Goal: Transaction & Acquisition: Purchase product/service

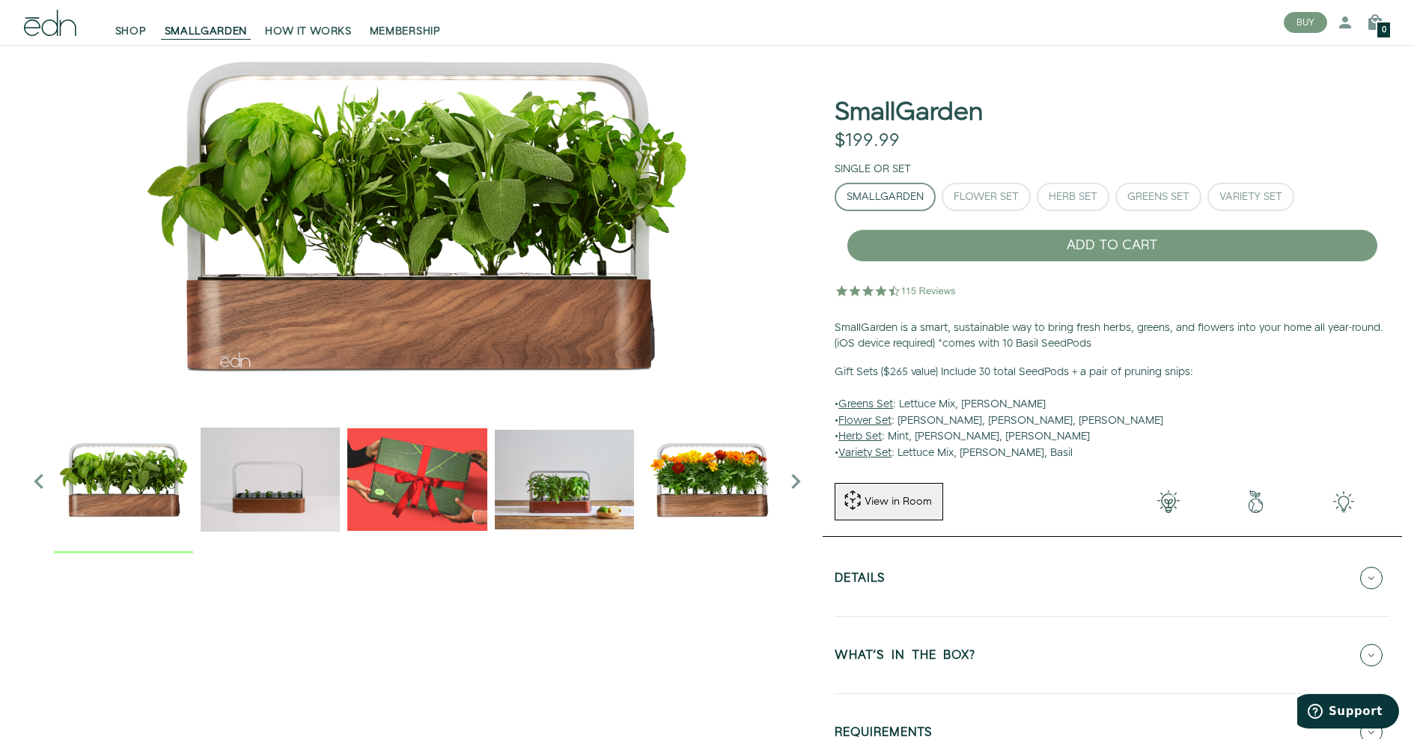
scroll to position [85, 0]
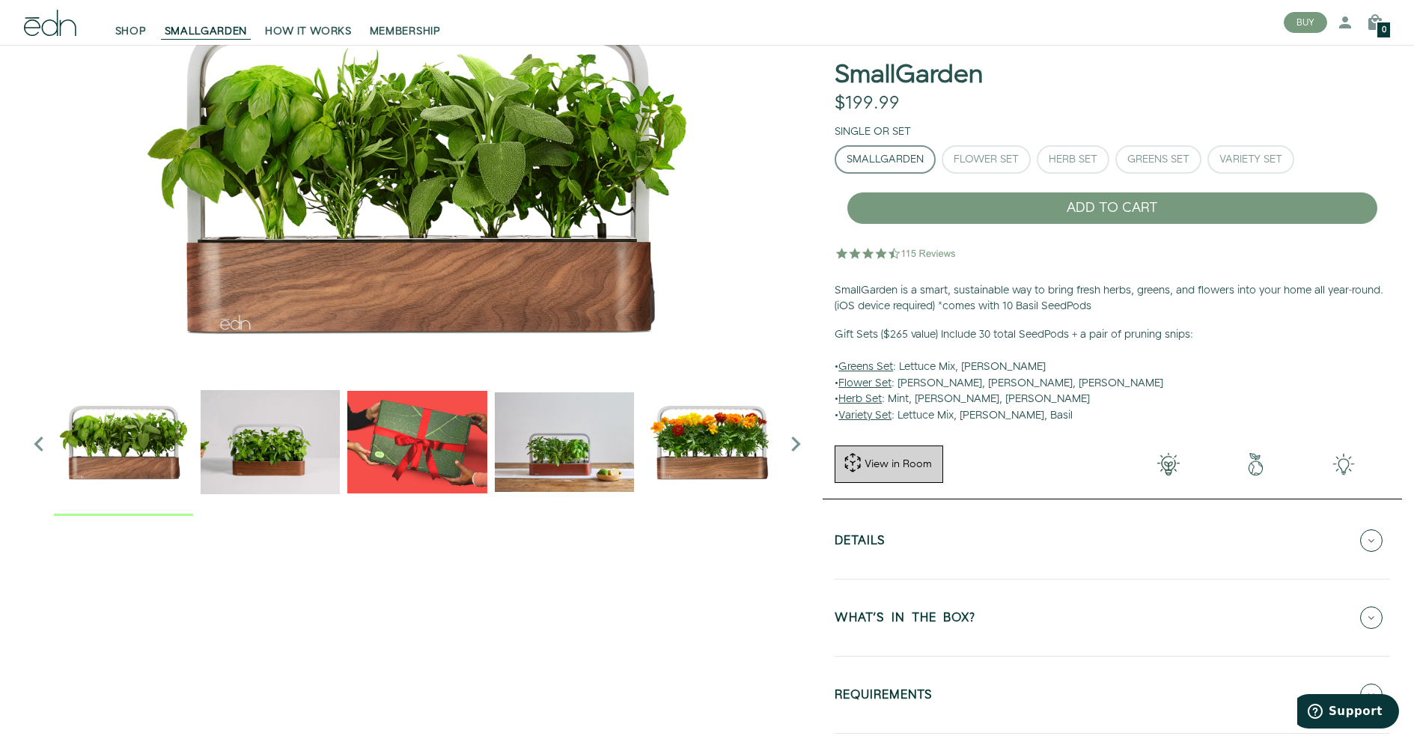
click at [904, 457] on div "View in Room" at bounding box center [898, 464] width 70 height 15
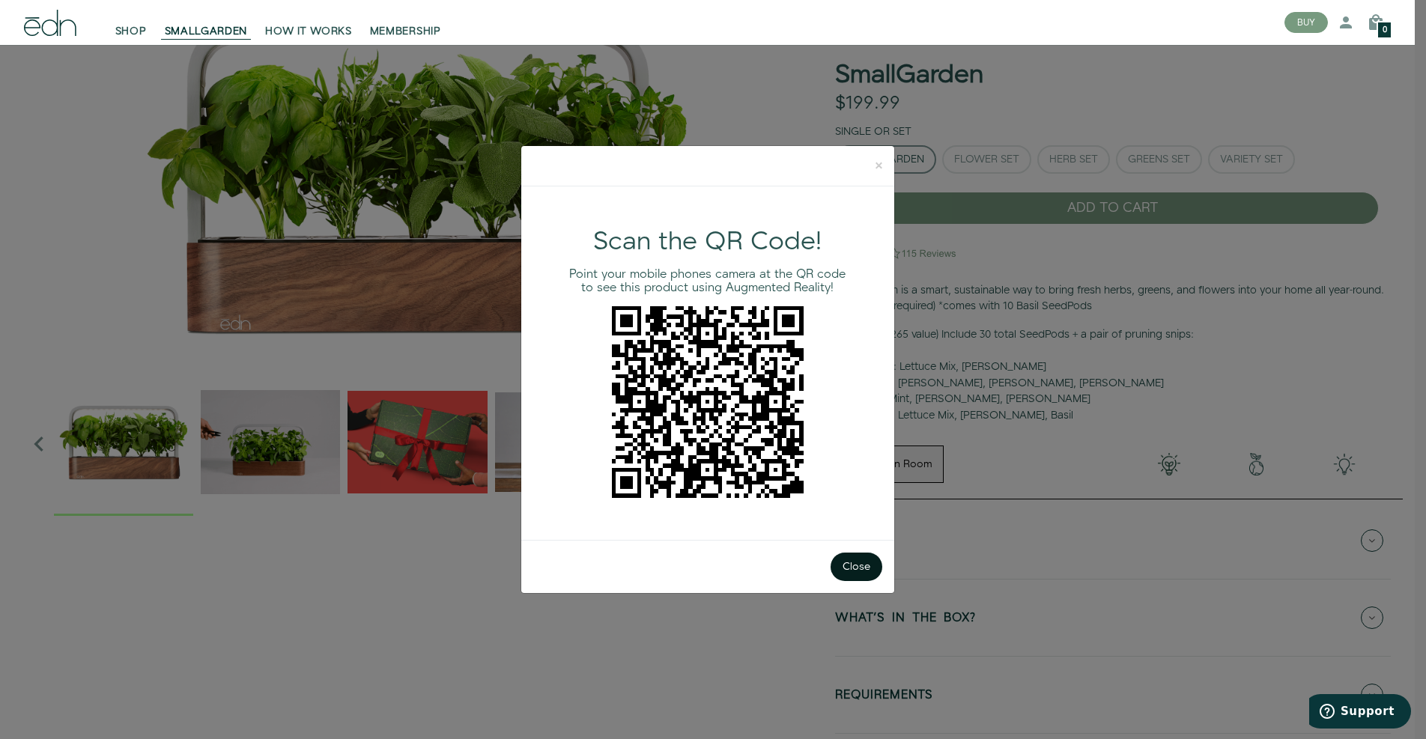
click at [853, 566] on button "Close" at bounding box center [856, 567] width 52 height 28
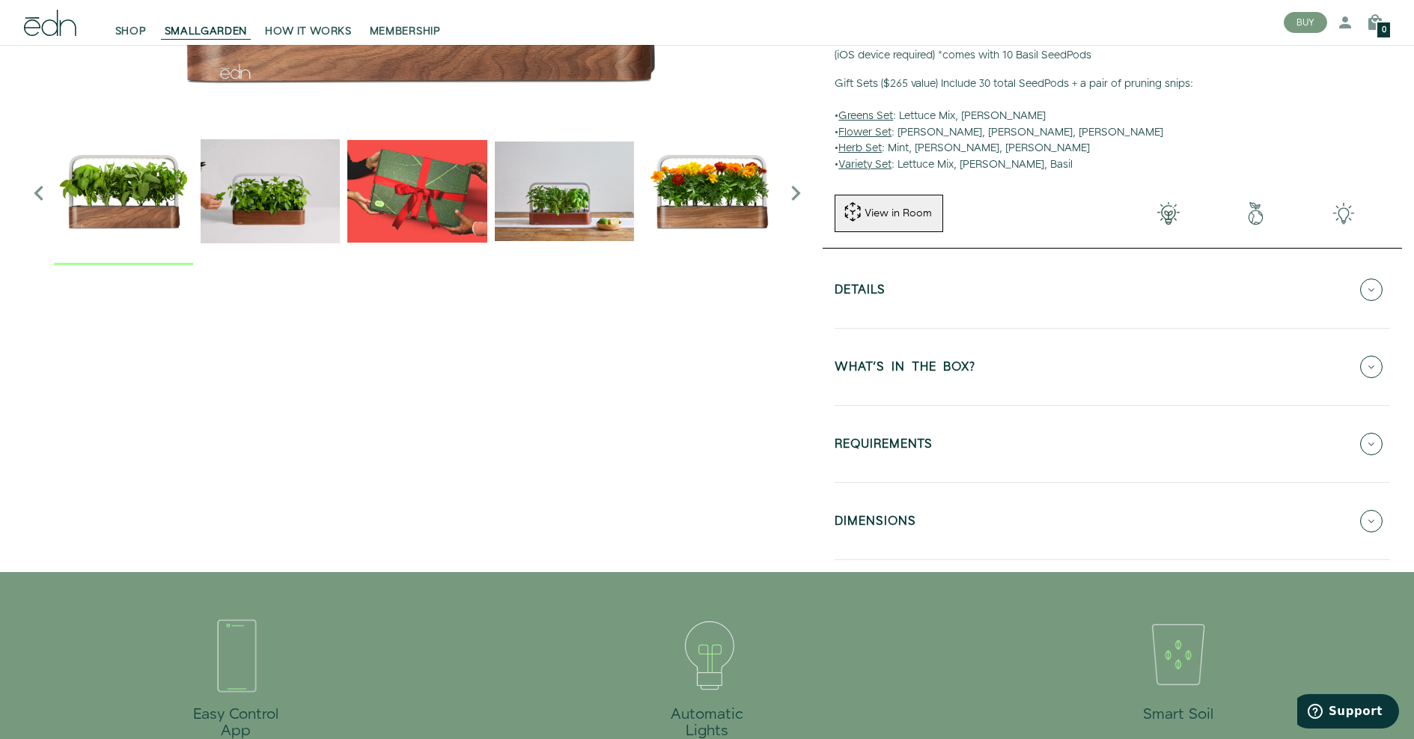
scroll to position [454, 0]
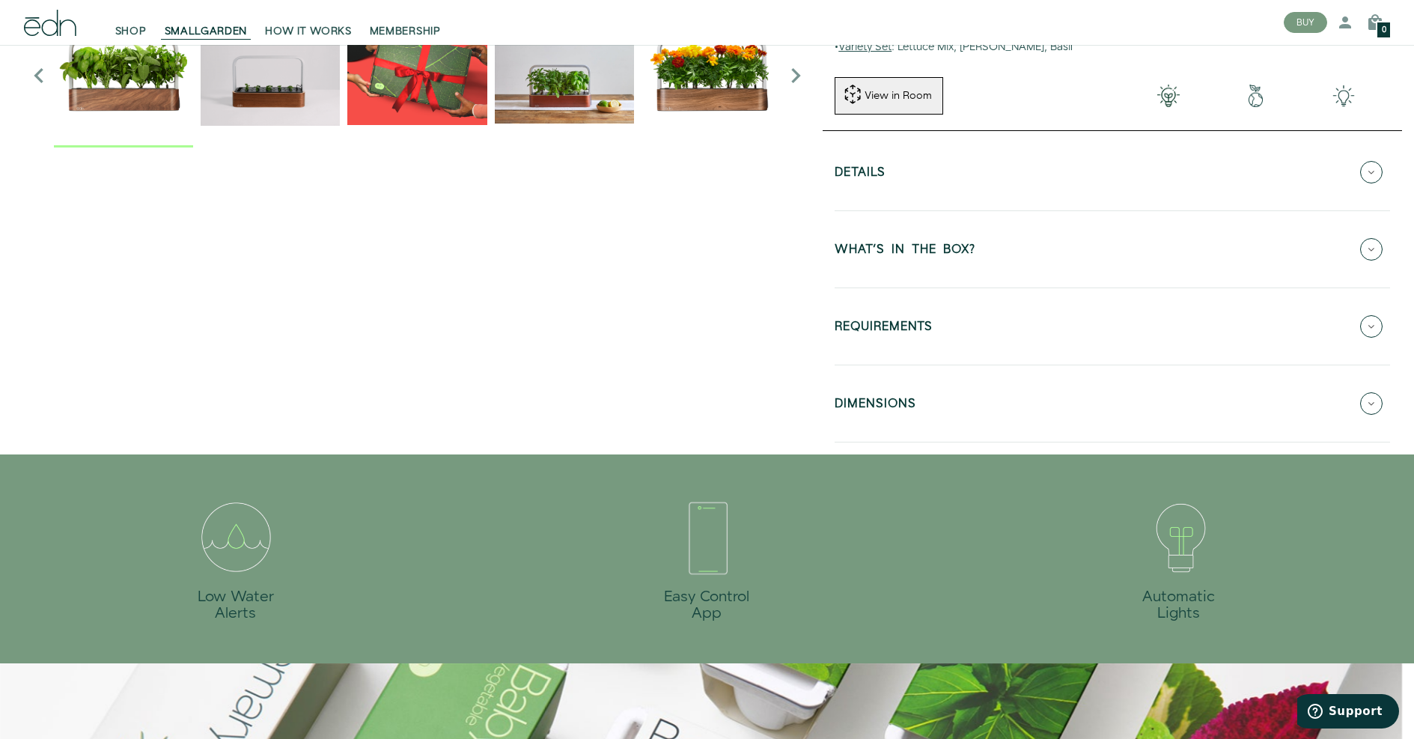
click at [1370, 397] on icon at bounding box center [1372, 403] width 22 height 22
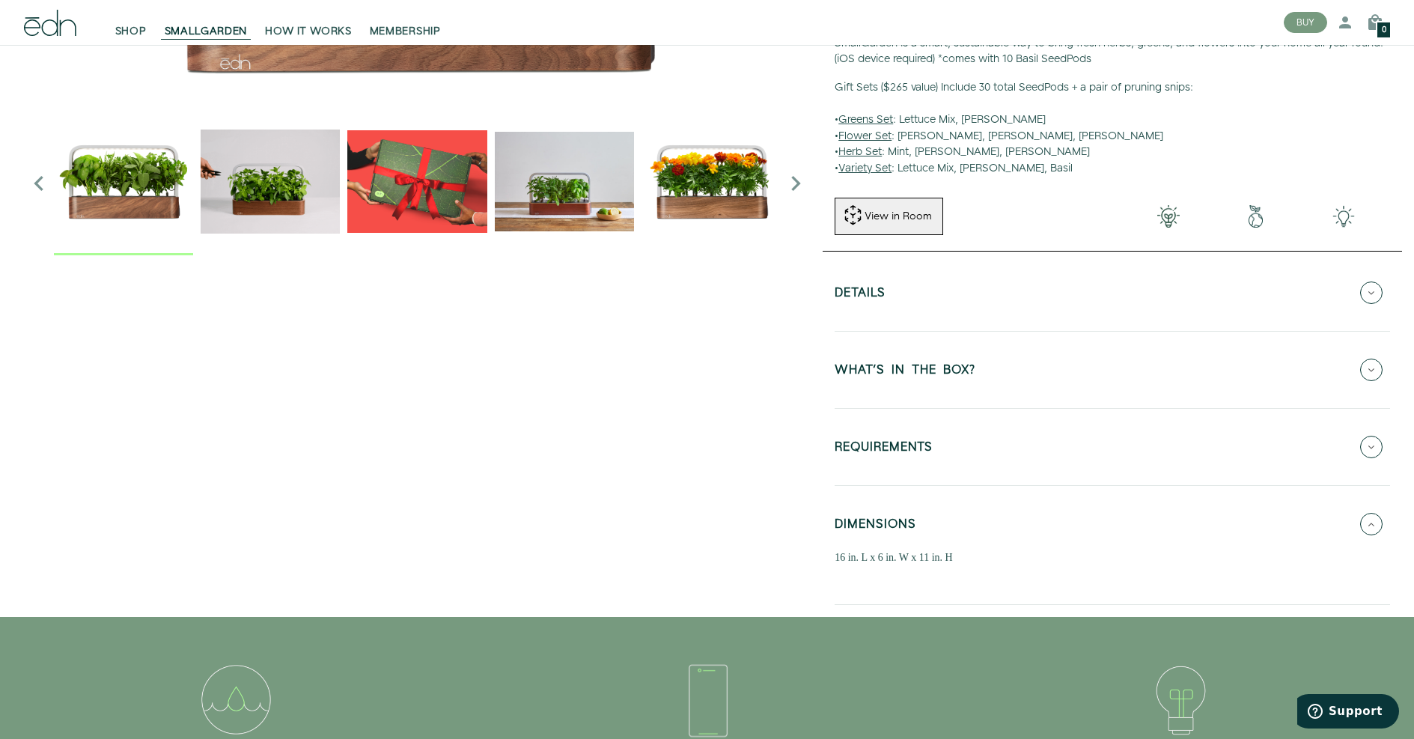
scroll to position [323, 0]
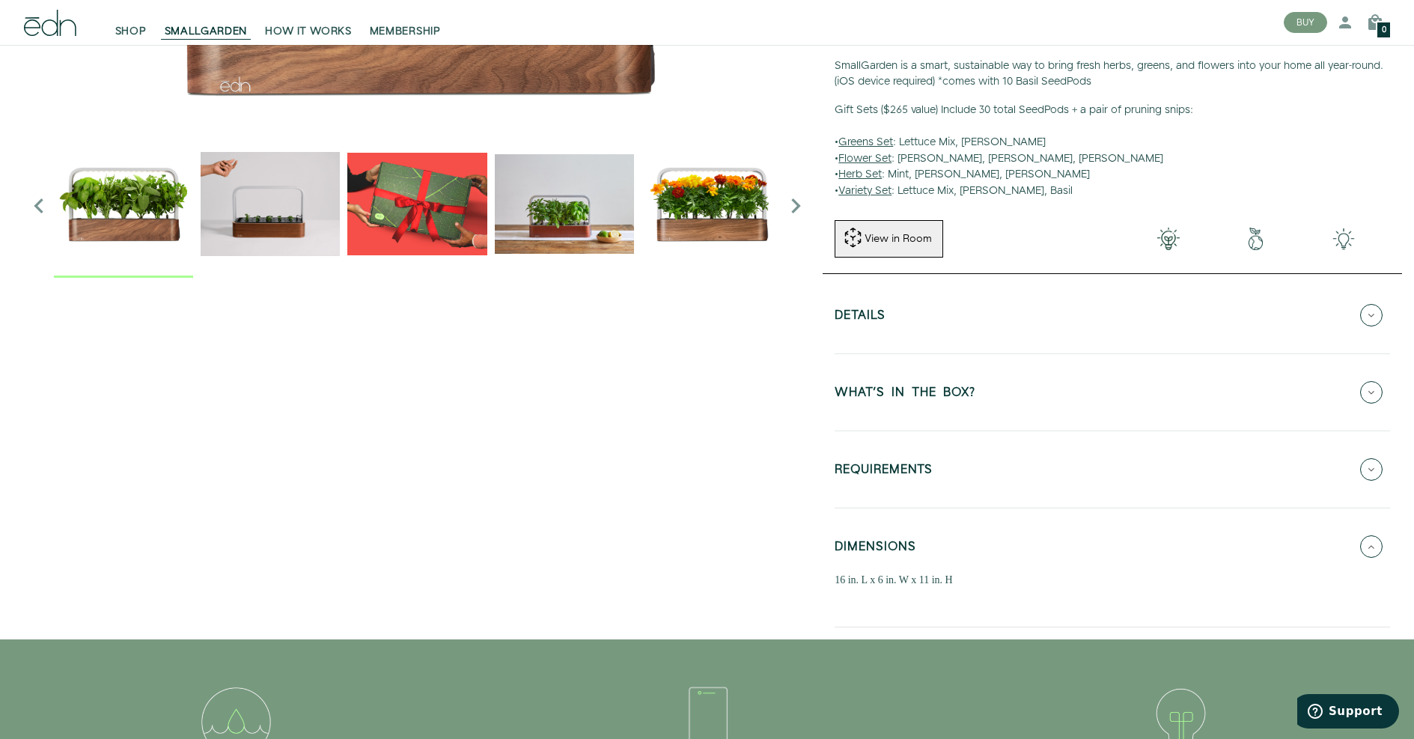
click at [1373, 385] on icon at bounding box center [1372, 392] width 22 height 22
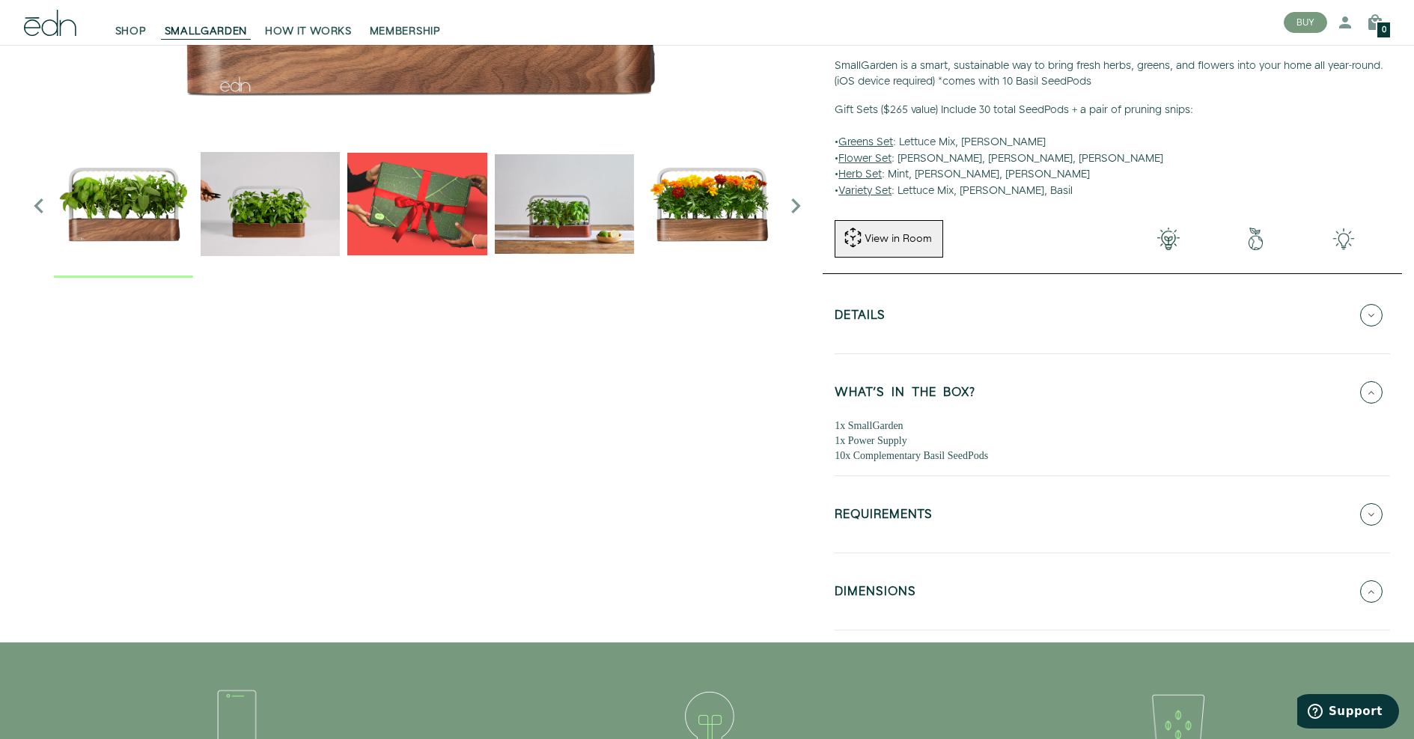
click at [1372, 506] on icon at bounding box center [1372, 514] width 22 height 22
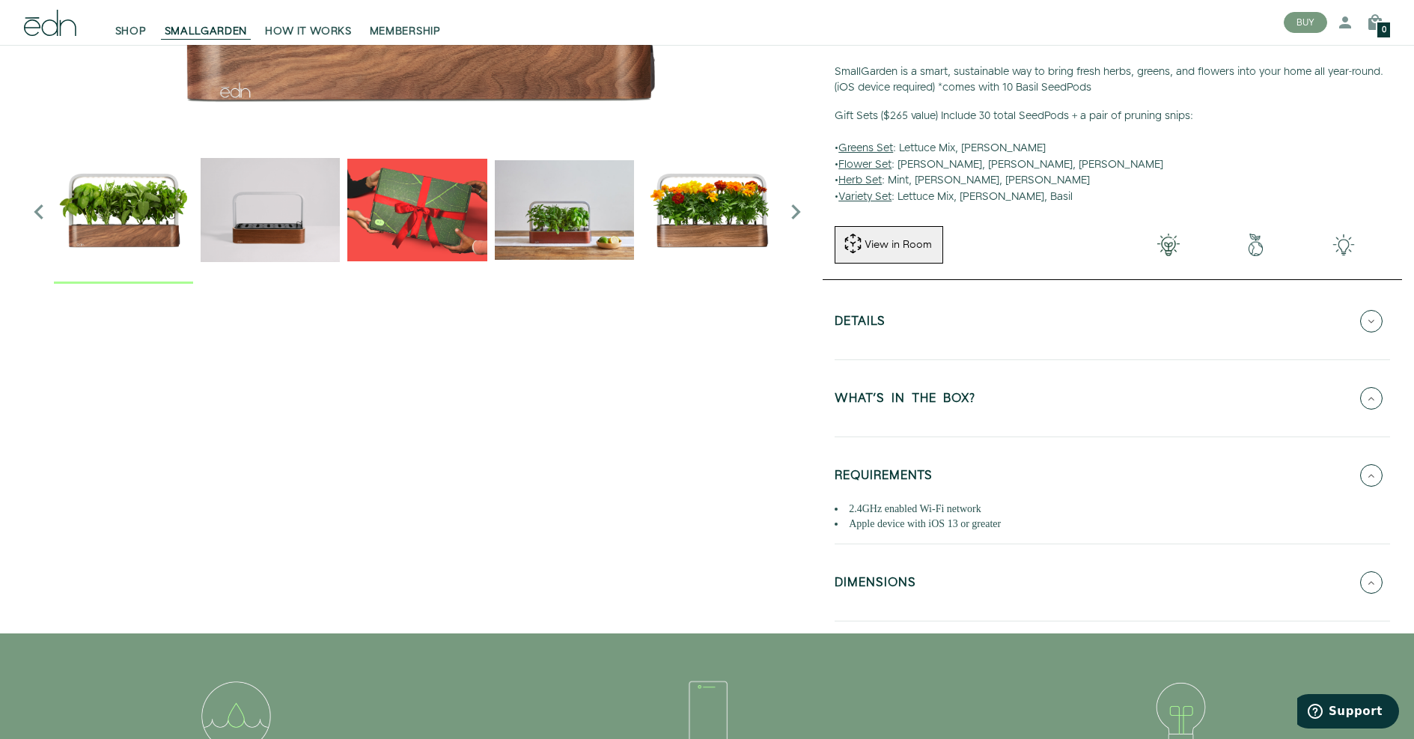
scroll to position [218, 0]
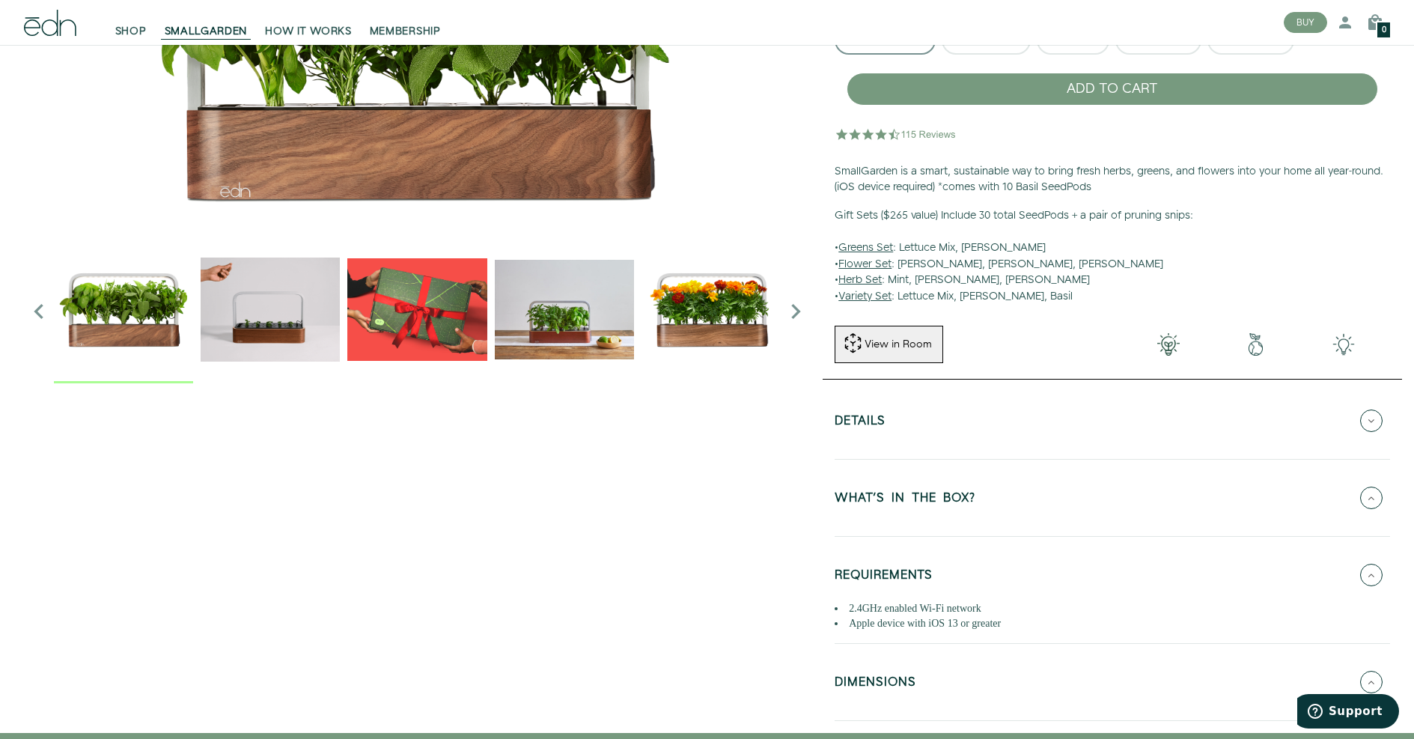
click at [1371, 413] on icon at bounding box center [1372, 421] width 22 height 22
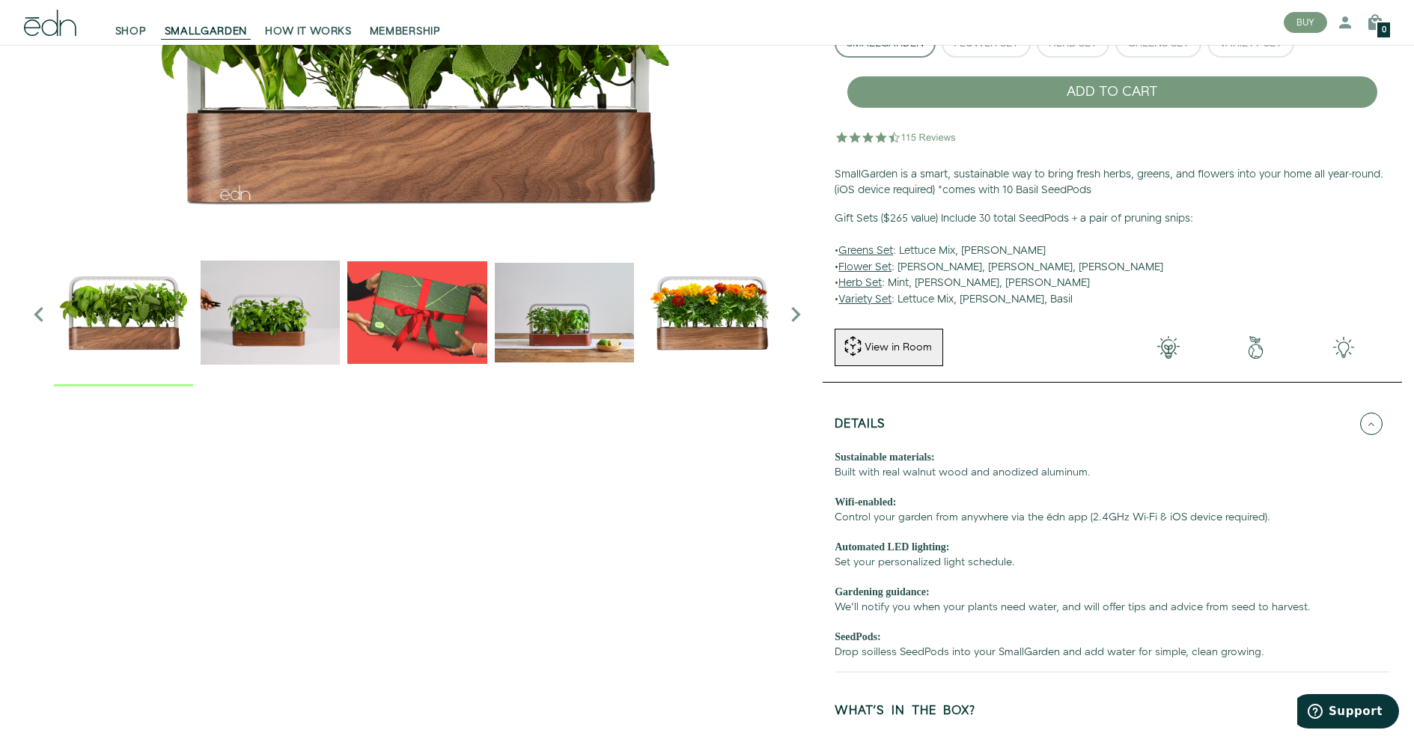
scroll to position [0, 0]
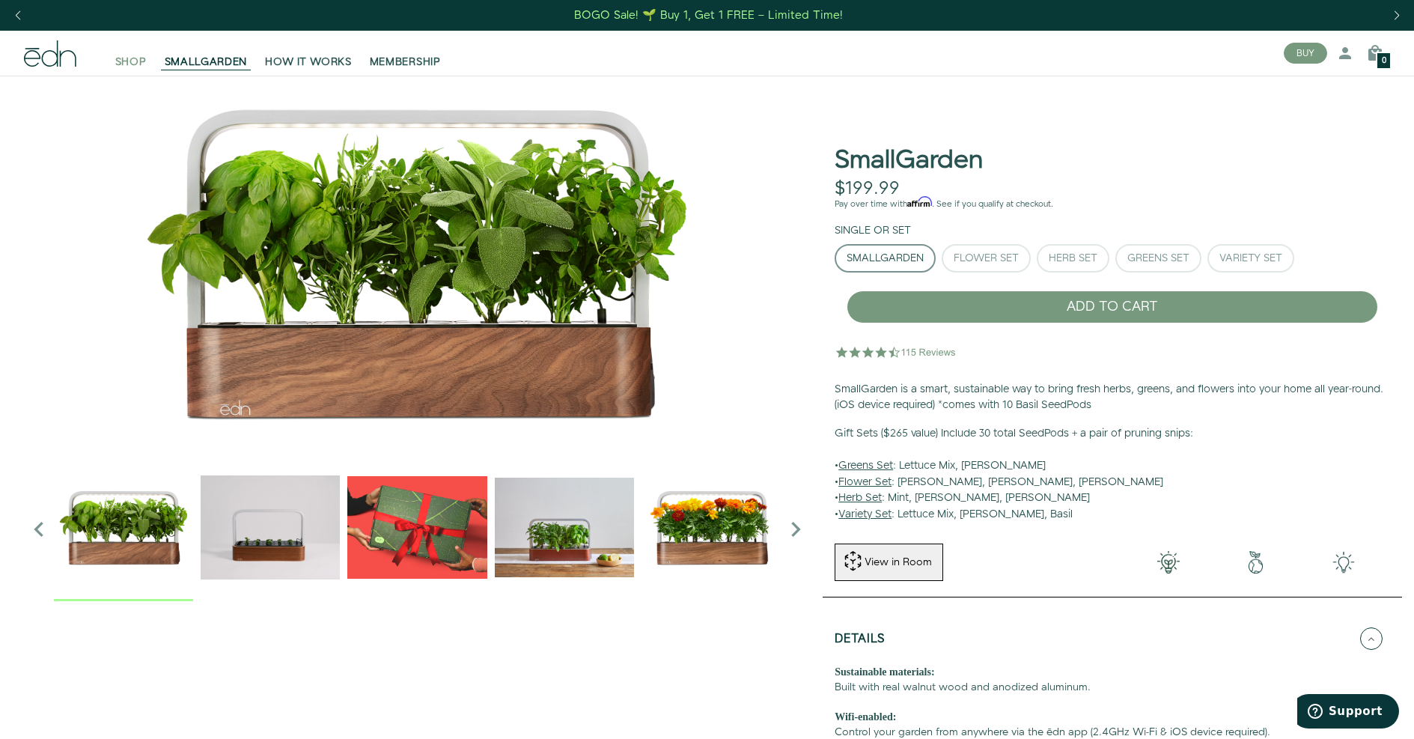
click at [132, 64] on span "SHOP" at bounding box center [130, 62] width 31 height 15
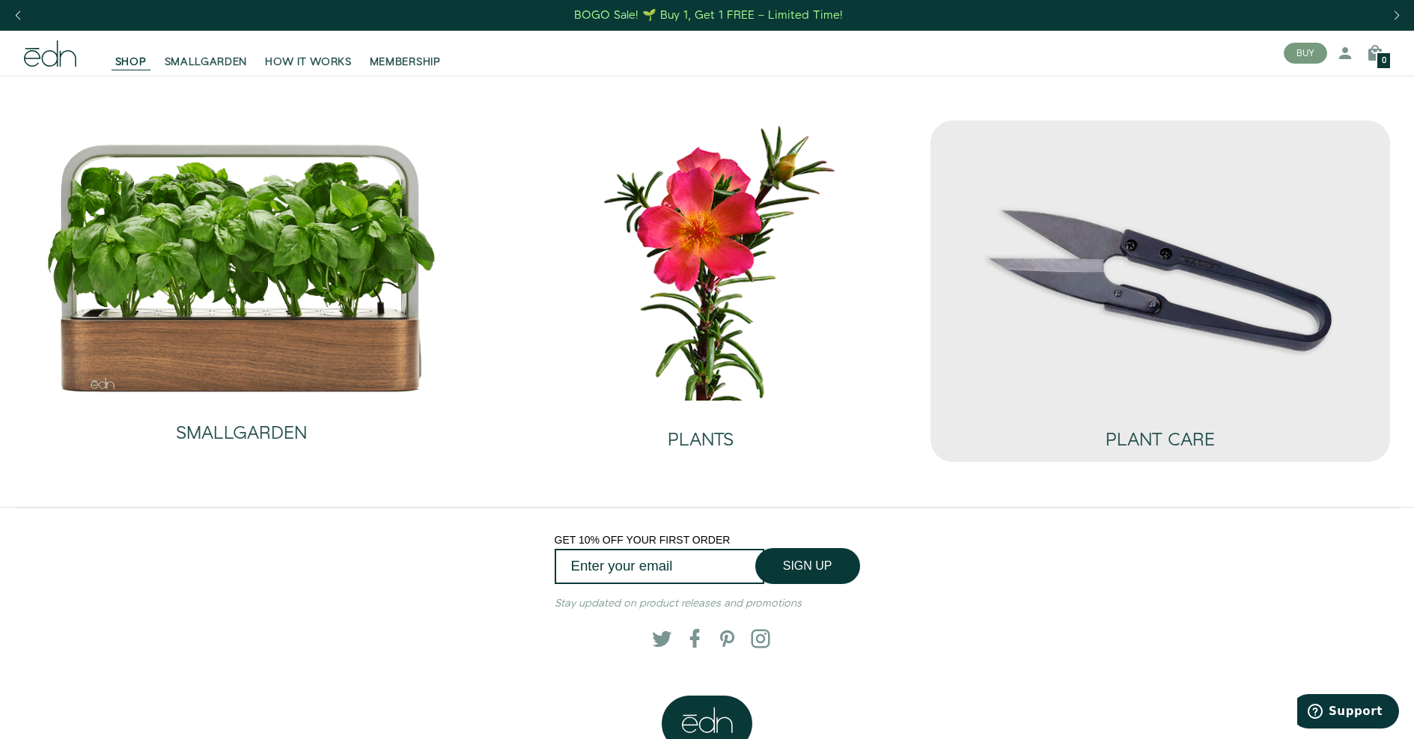
scroll to position [159, 0]
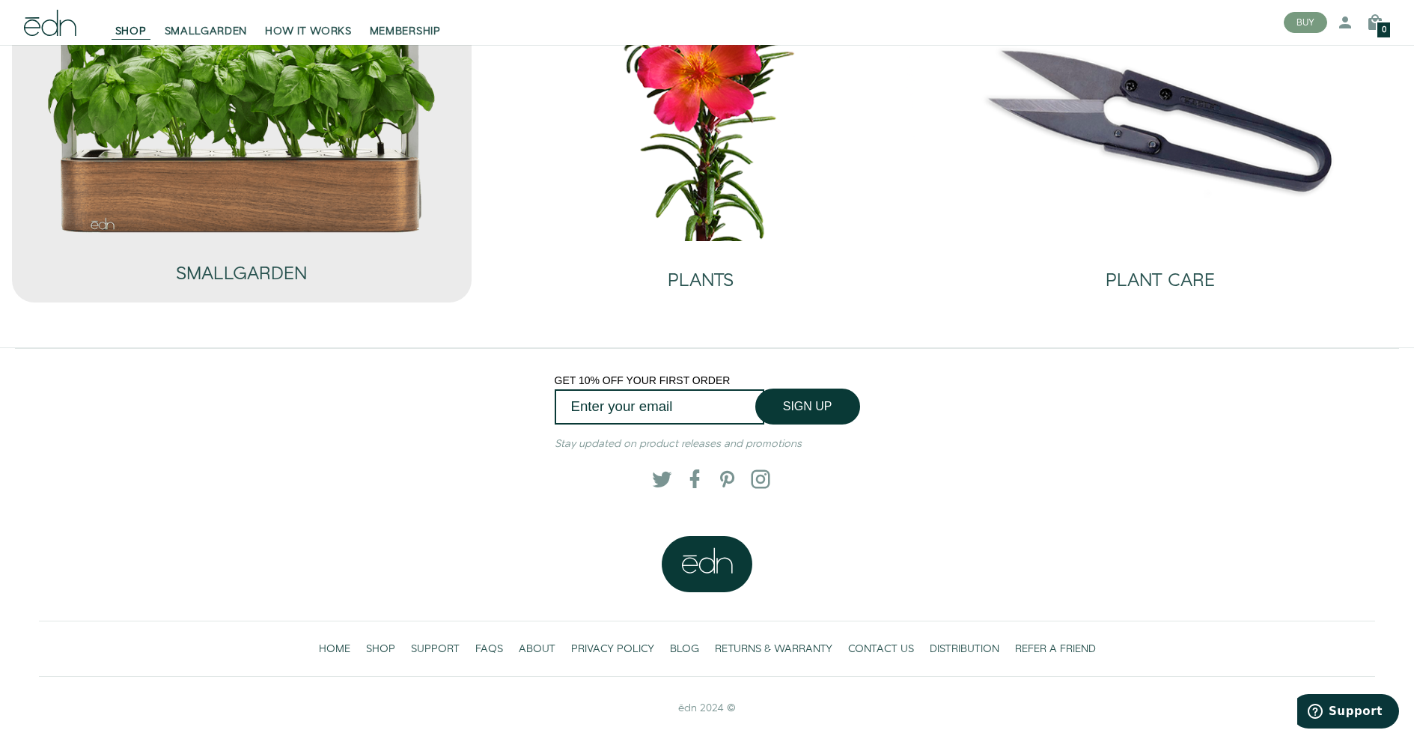
click at [234, 180] on img at bounding box center [242, 109] width 392 height 252
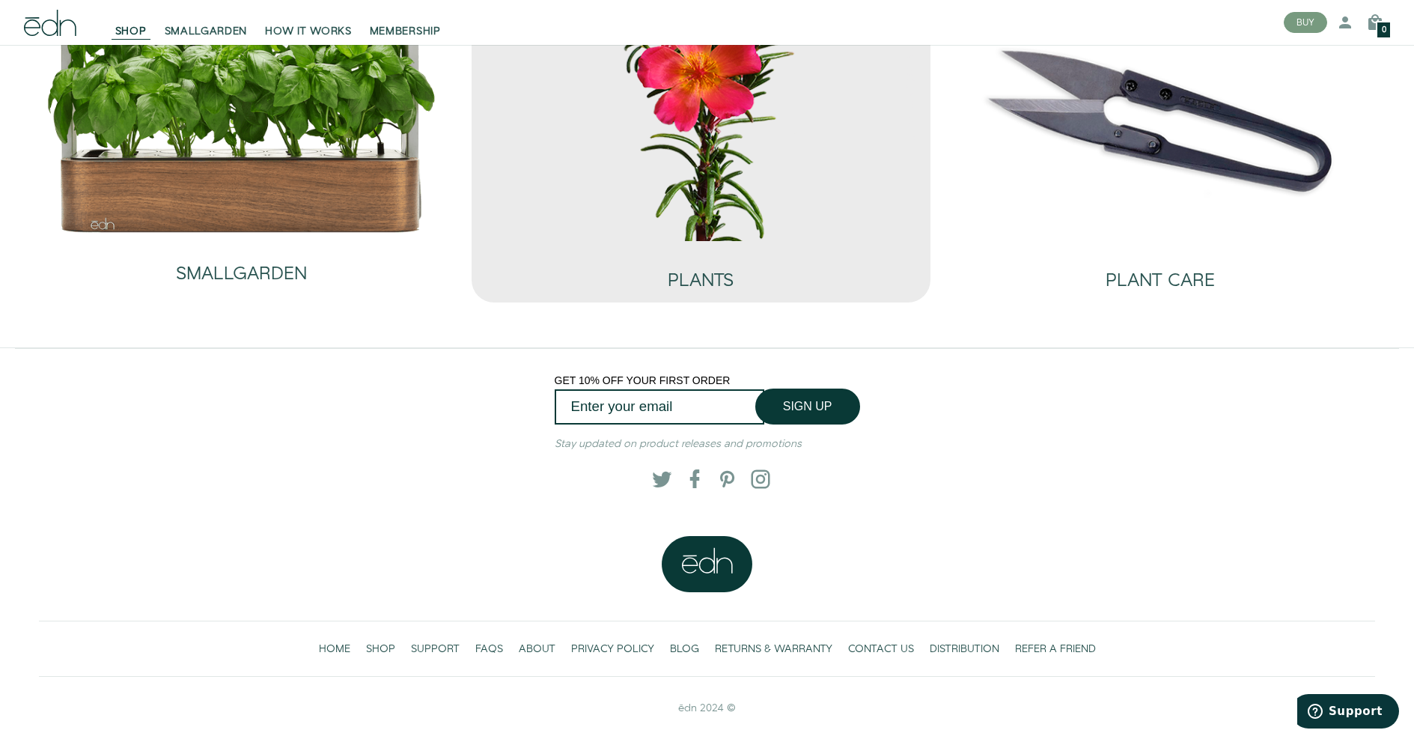
scroll to position [0, 0]
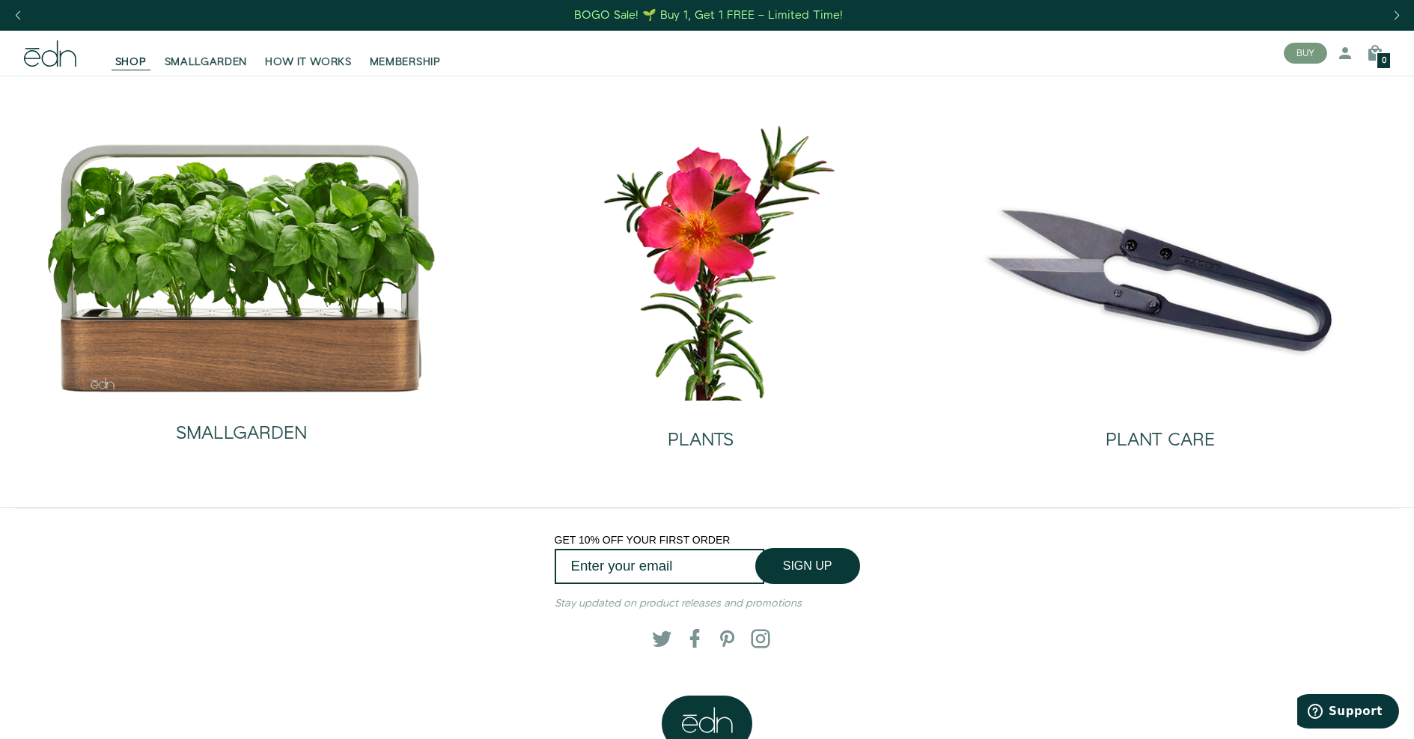
click at [620, 13] on div "BOGO Sale! 🌱 Buy 1, Get 1 FREE – Limited Time!" at bounding box center [708, 15] width 269 height 16
click at [619, 15] on div "BOGO Sale! 🌱 Buy 1, Get 1 FREE – Limited Time!" at bounding box center [708, 15] width 269 height 16
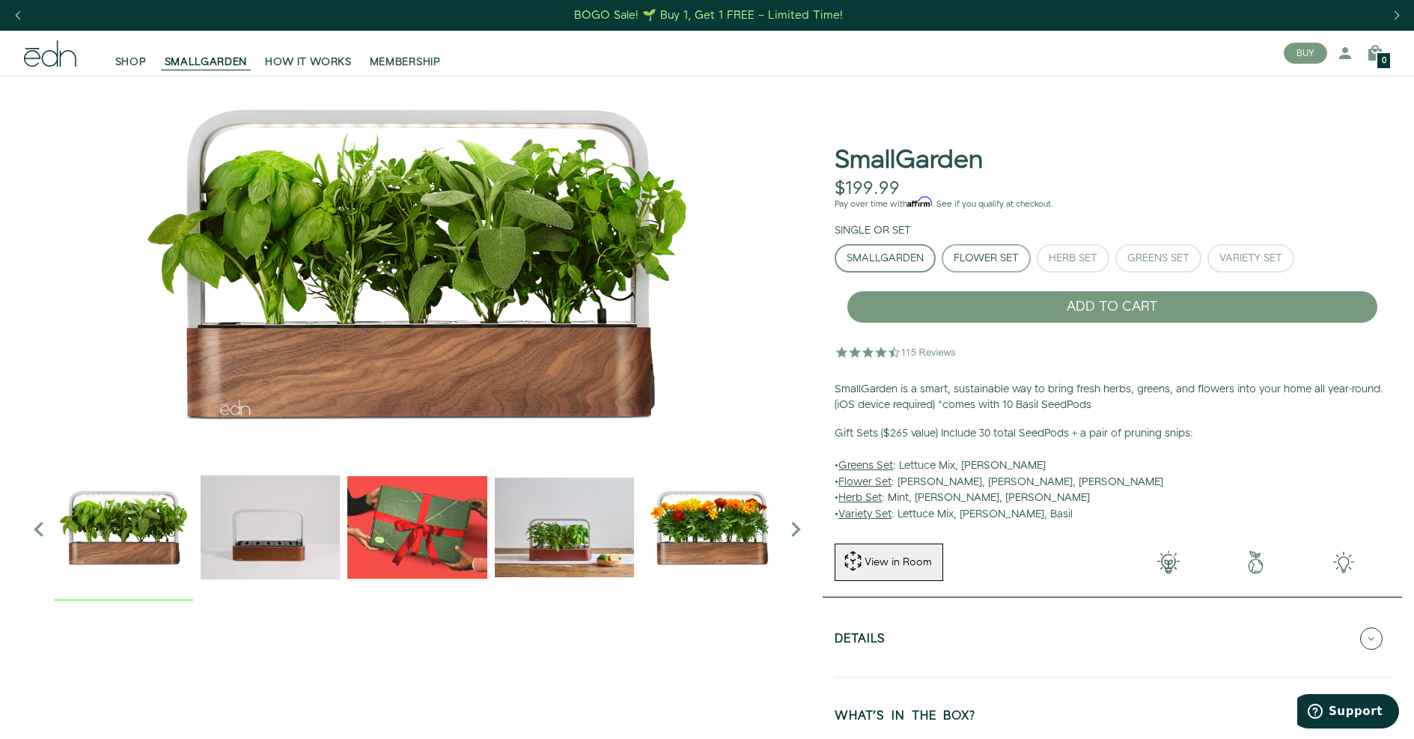
click at [987, 247] on button "Flower Set" at bounding box center [986, 258] width 89 height 28
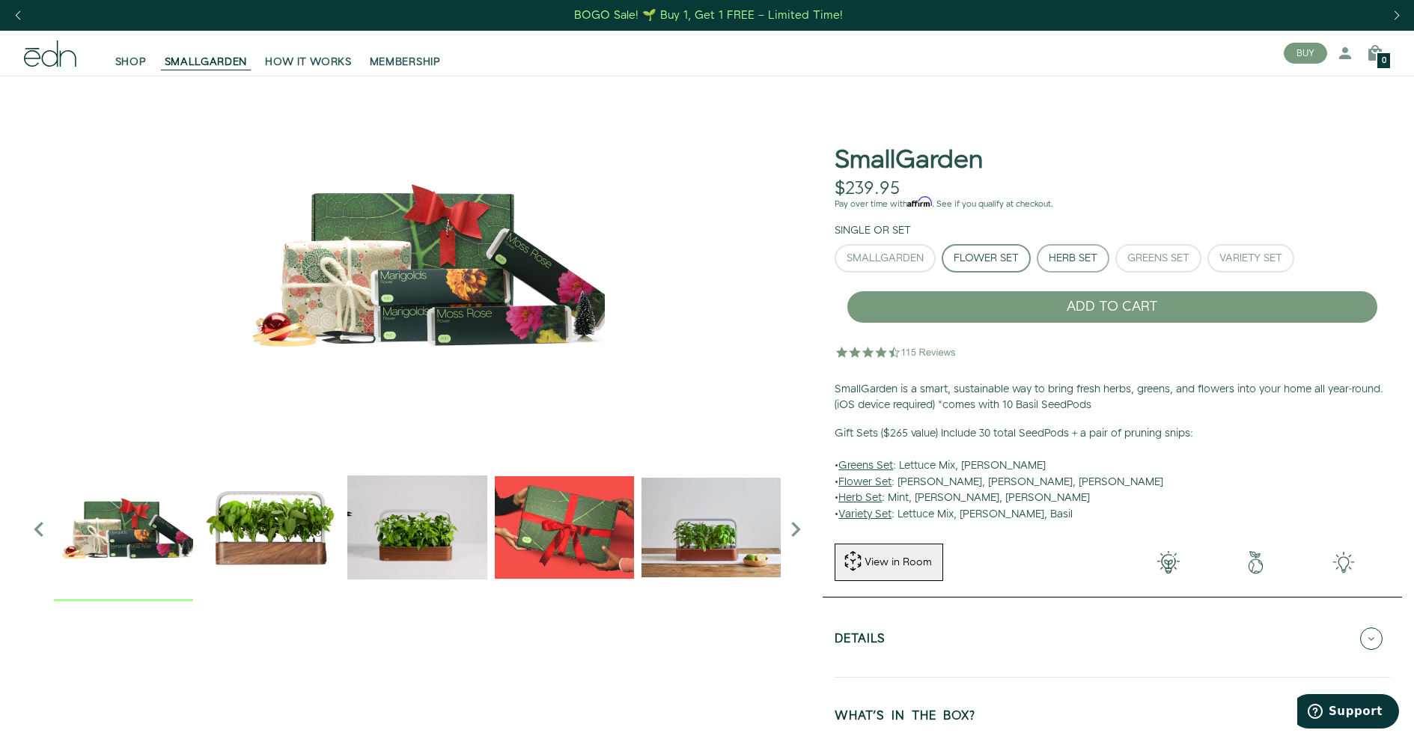
click at [1087, 253] on div "Herb Set" at bounding box center [1073, 258] width 49 height 10
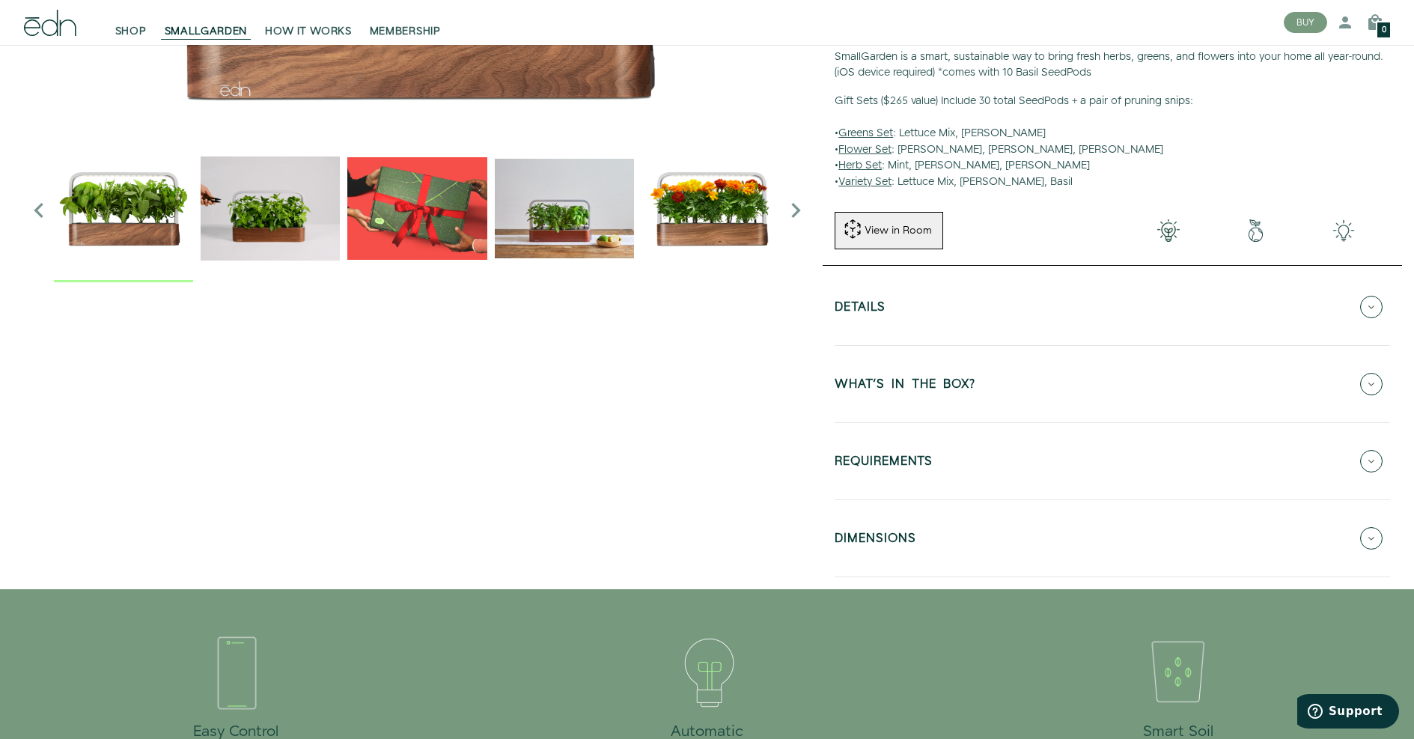
scroll to position [494, 0]
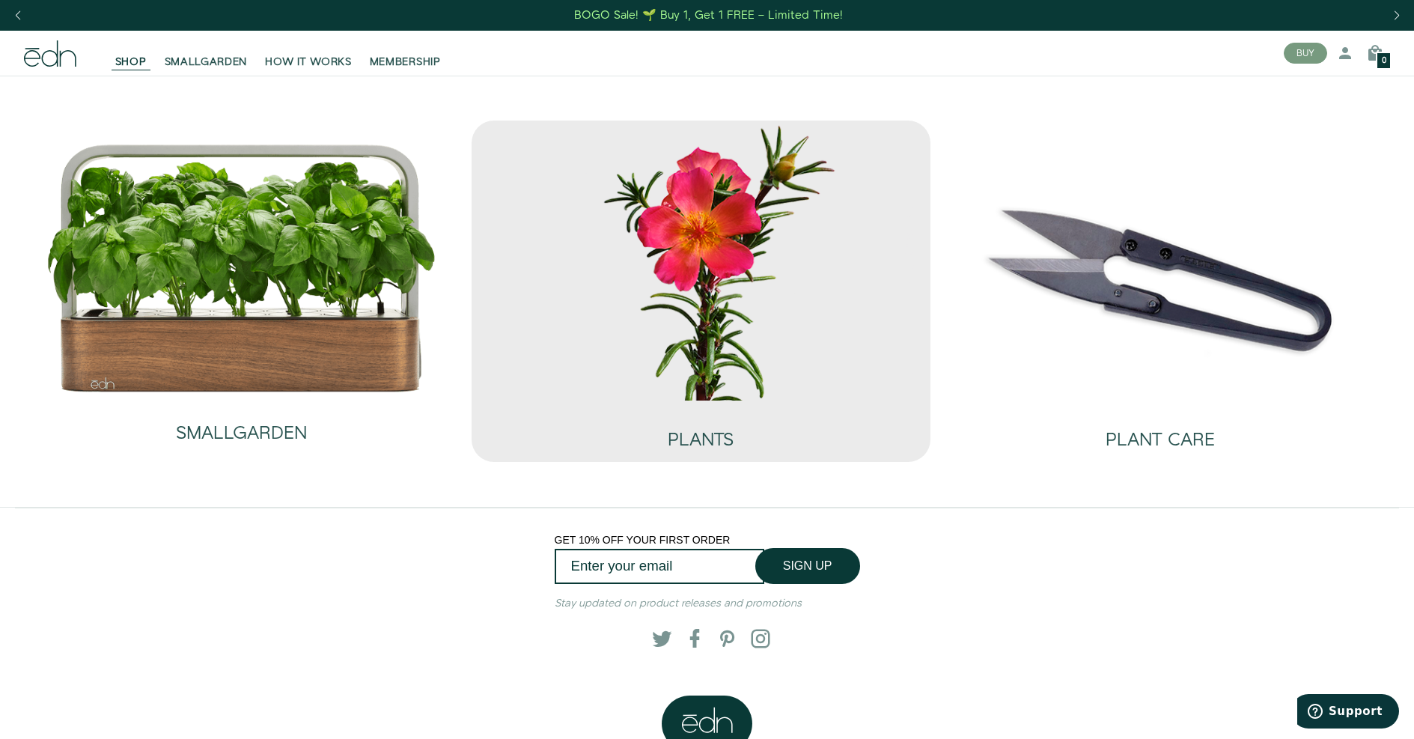
click at [659, 331] on img at bounding box center [702, 260] width 436 height 279
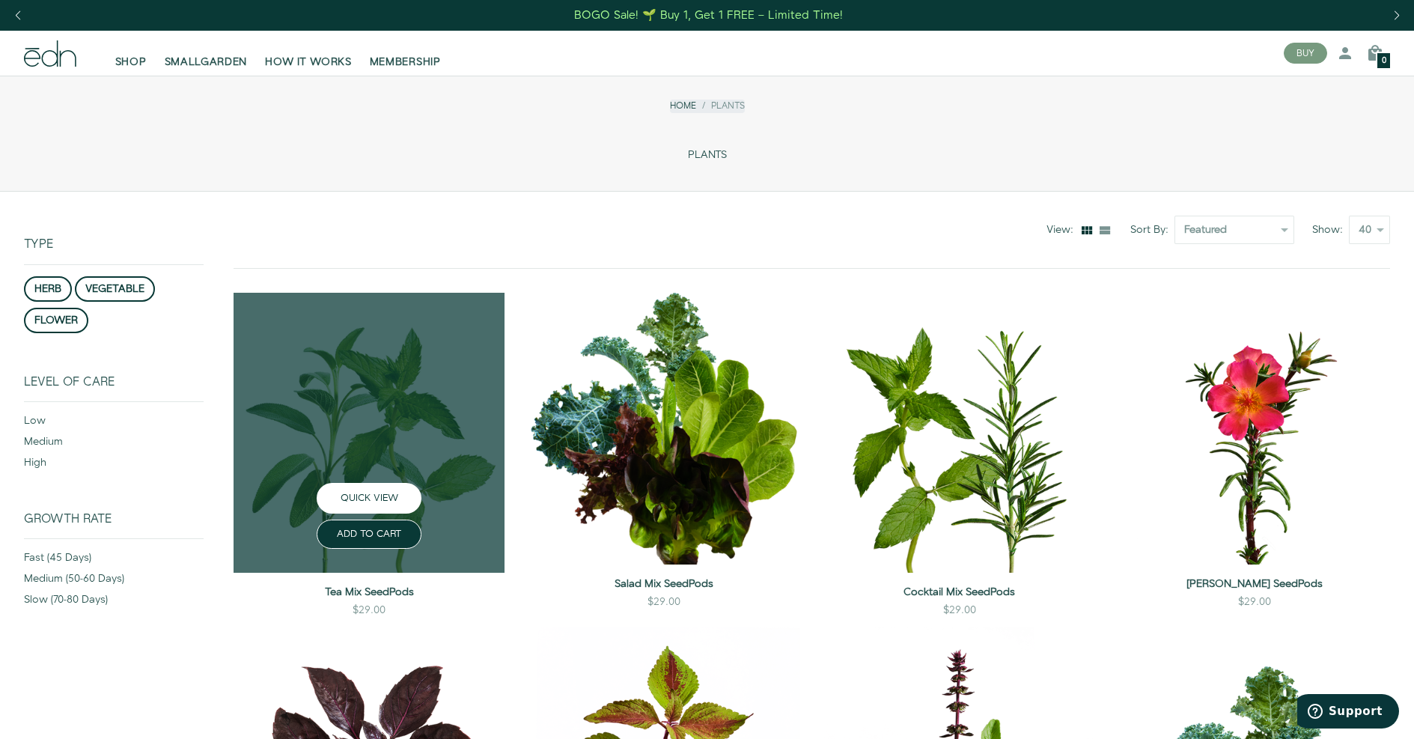
click at [373, 484] on button "QUICK VIEW" at bounding box center [369, 498] width 105 height 31
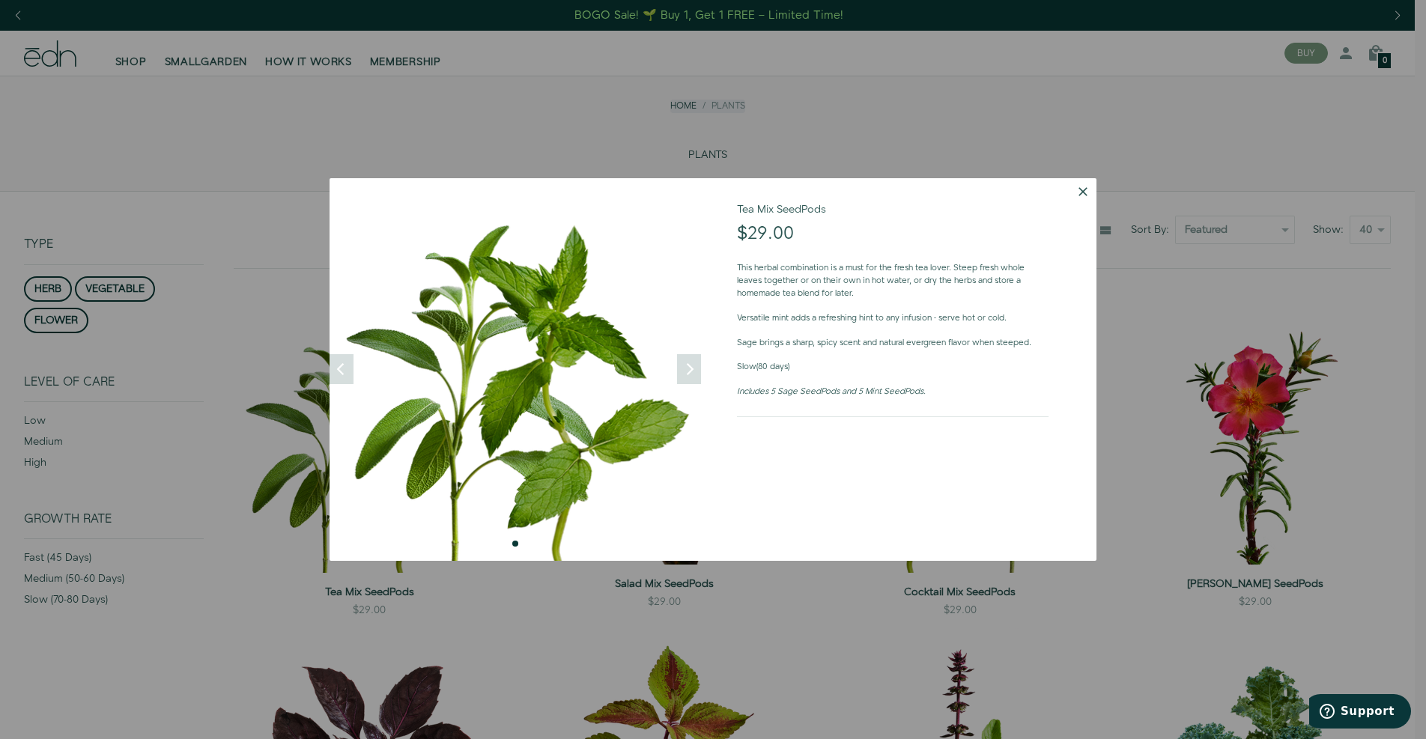
click at [1079, 191] on button "Dismiss" at bounding box center [1082, 191] width 27 height 27
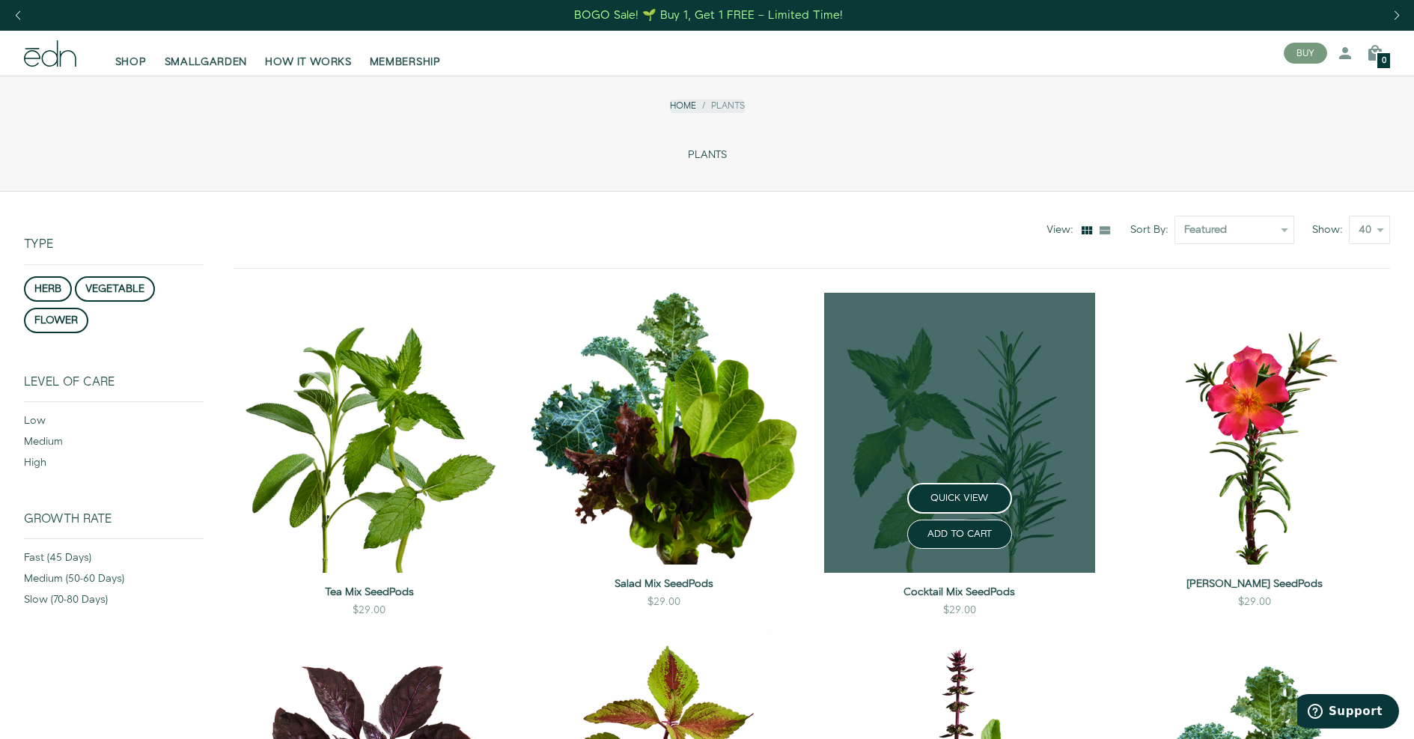
click at [980, 440] on link at bounding box center [959, 433] width 271 height 280
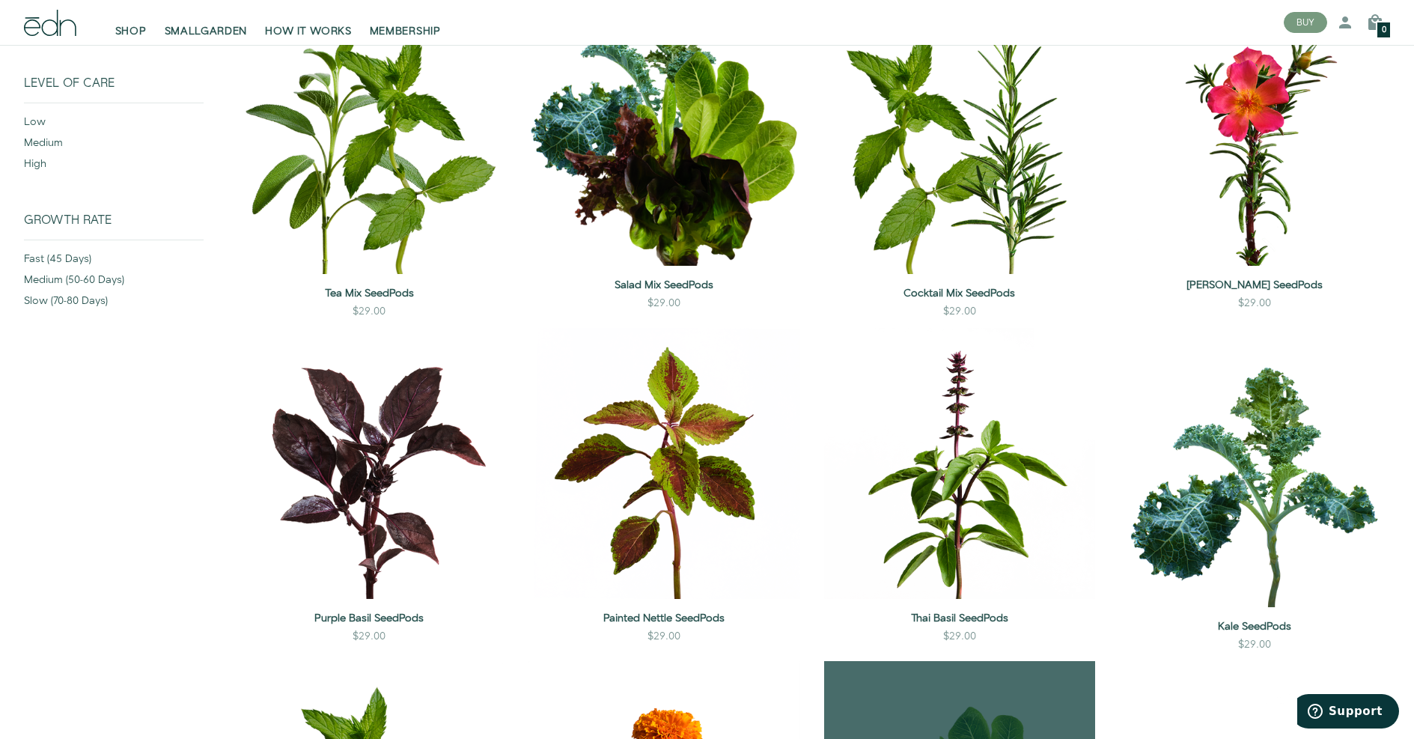
scroll to position [666, 0]
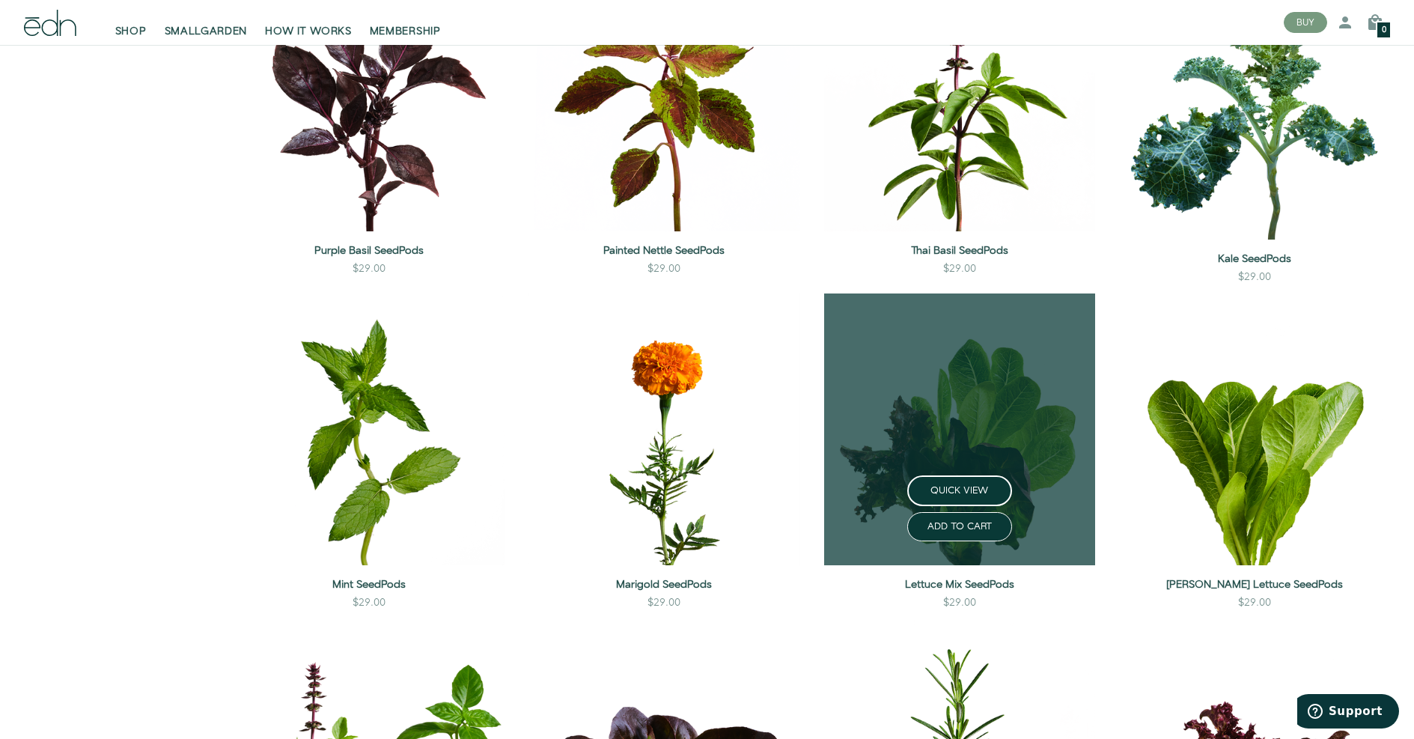
click at [976, 508] on div "ADD TO CART" at bounding box center [959, 523] width 295 height 35
click at [958, 485] on button "QUICK VIEW" at bounding box center [960, 490] width 105 height 31
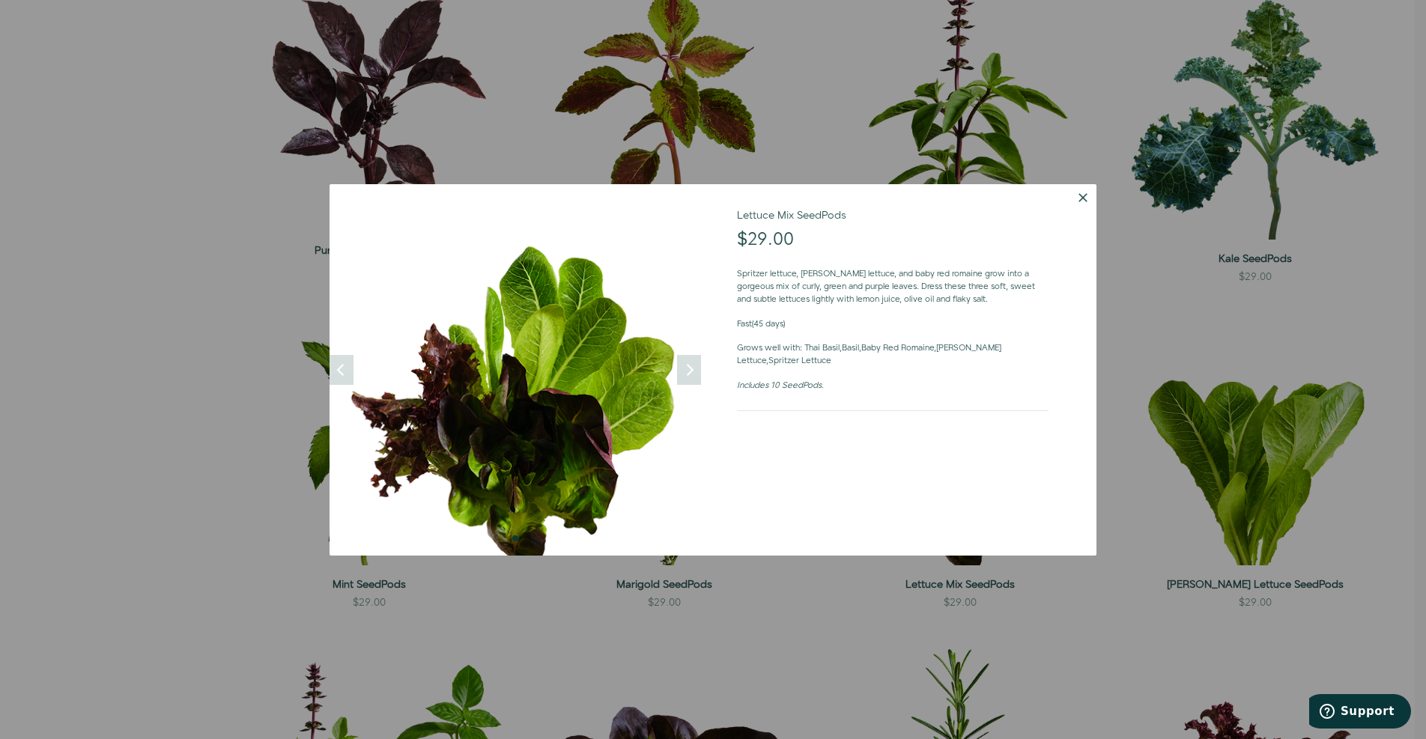
click at [1082, 194] on button "Dismiss" at bounding box center [1082, 197] width 27 height 27
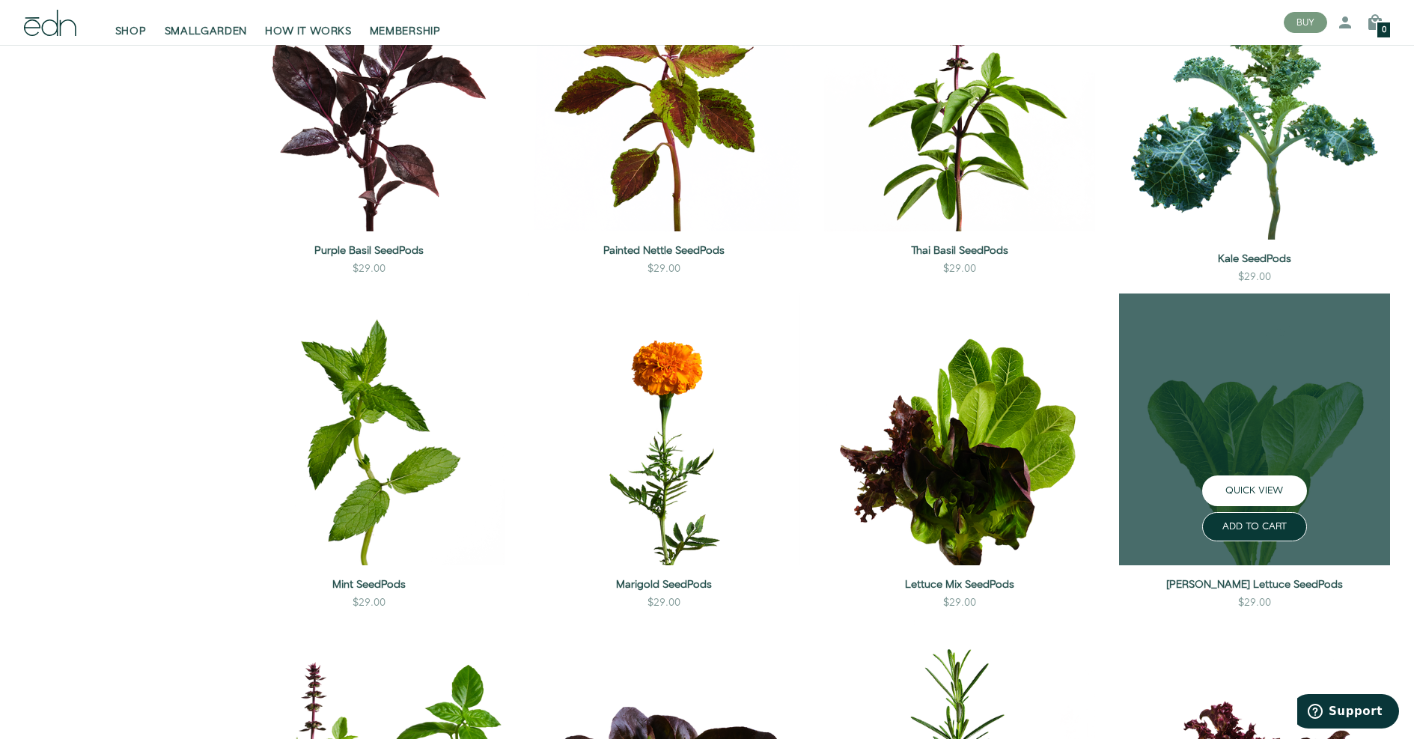
click at [1279, 483] on button "QUICK VIEW" at bounding box center [1255, 490] width 105 height 31
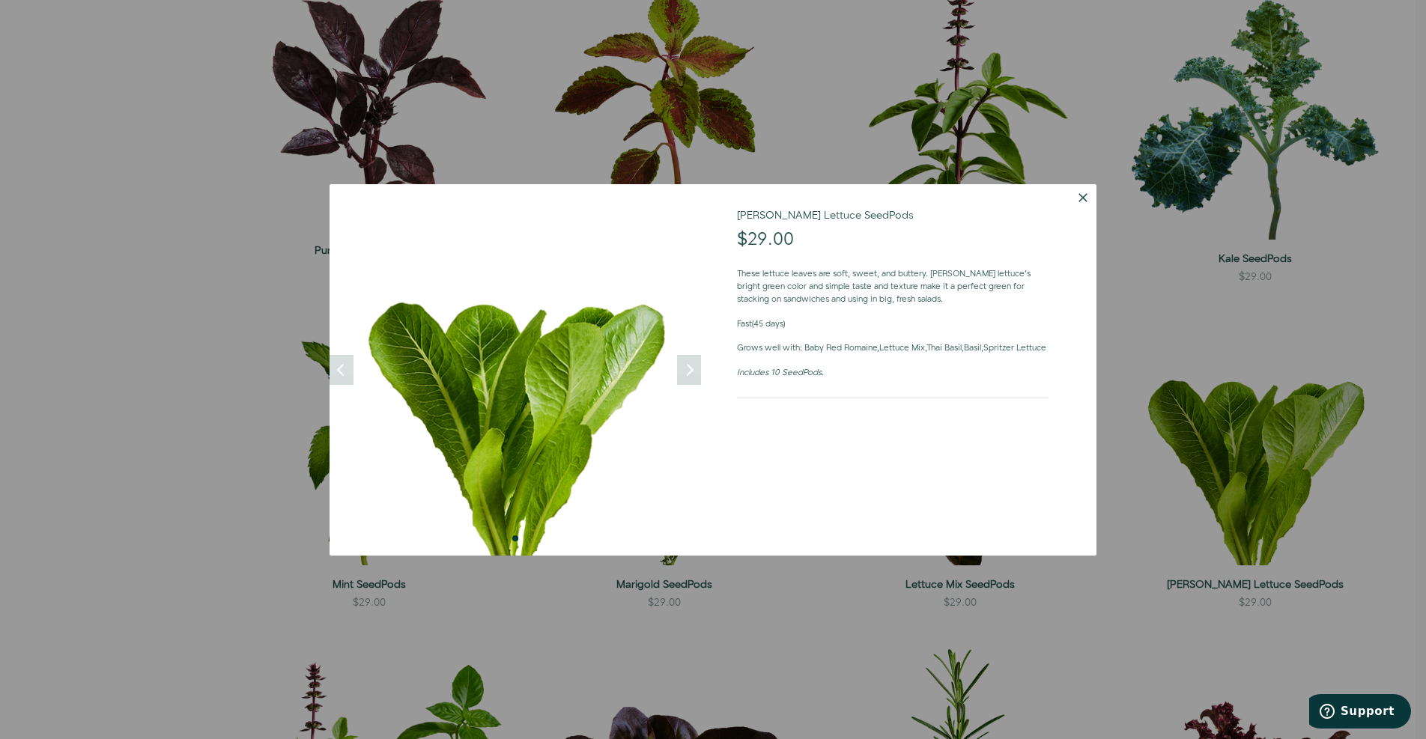
click at [1081, 191] on button "Dismiss" at bounding box center [1082, 197] width 27 height 27
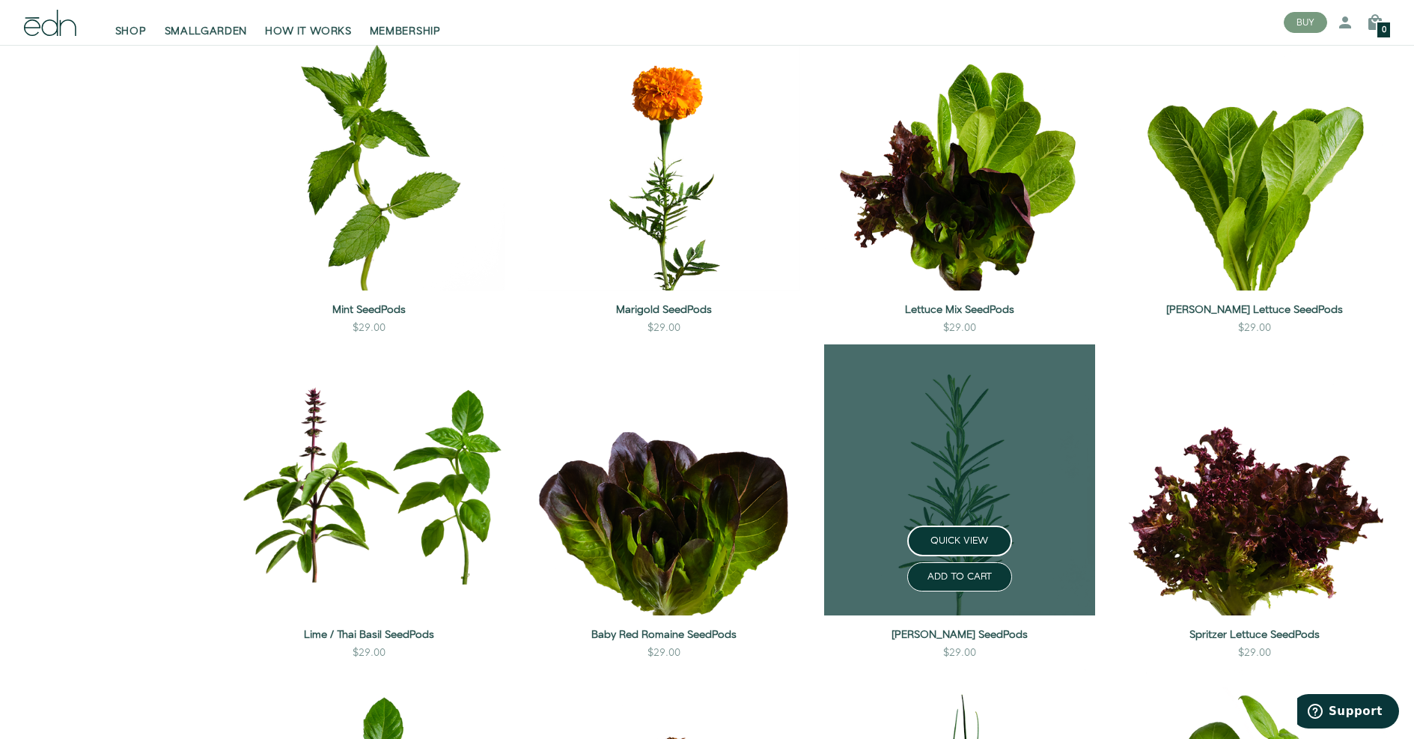
scroll to position [1100, 0]
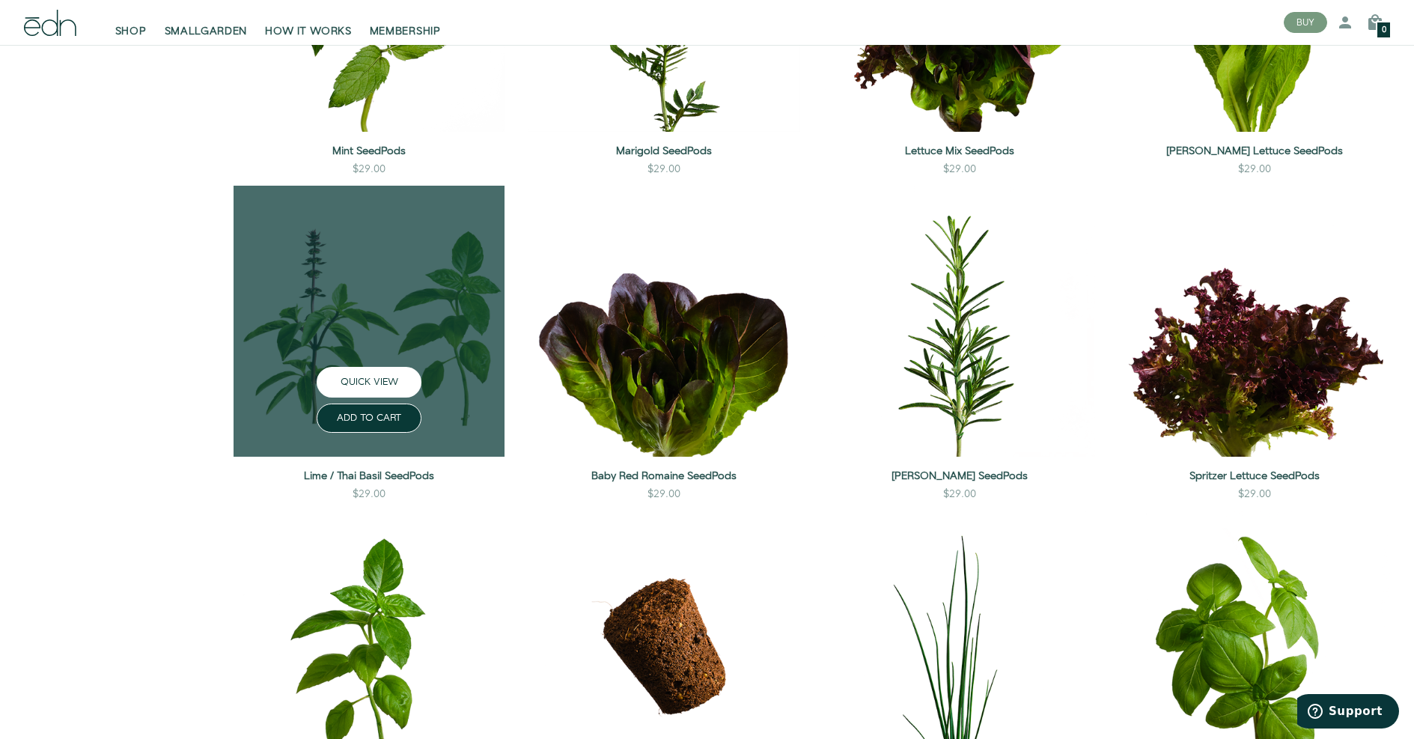
click at [376, 379] on button "QUICK VIEW" at bounding box center [369, 382] width 105 height 31
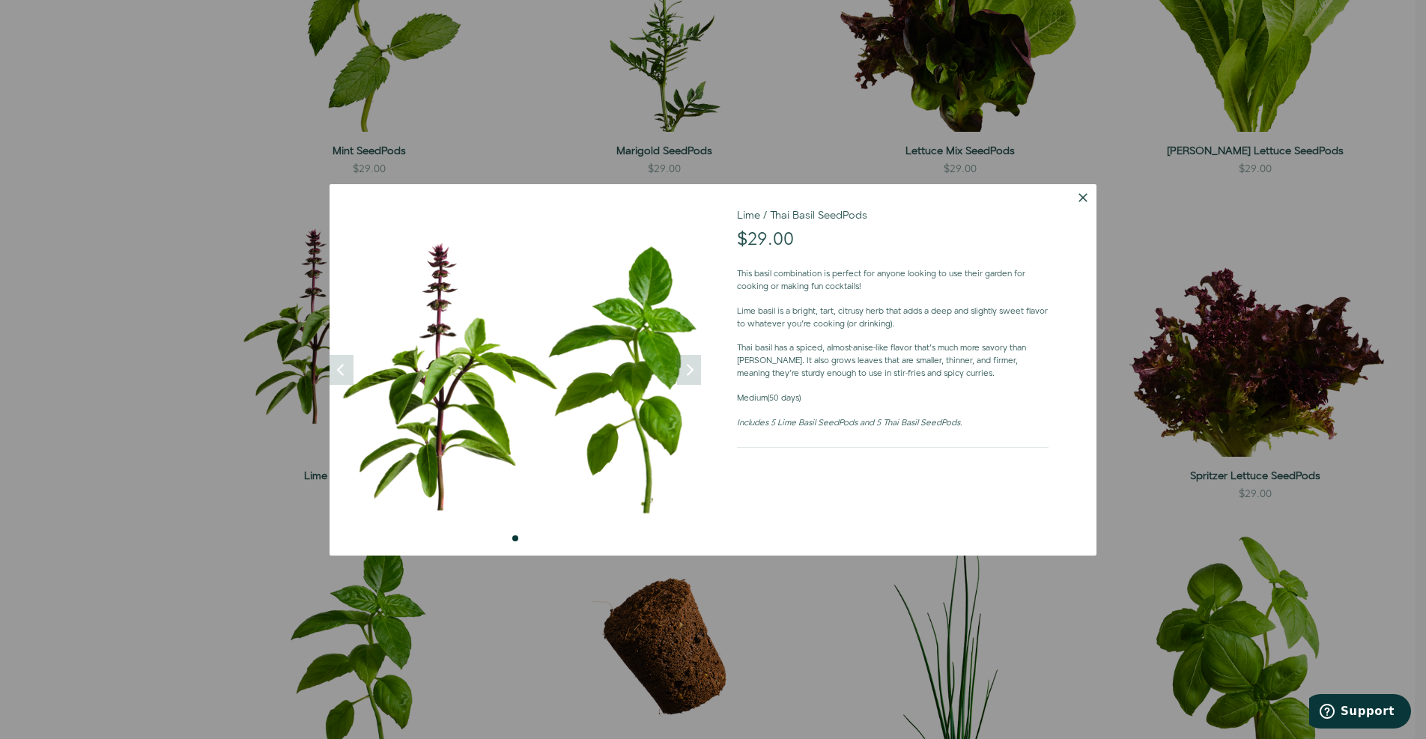
click at [1080, 195] on button "Dismiss" at bounding box center [1082, 197] width 27 height 27
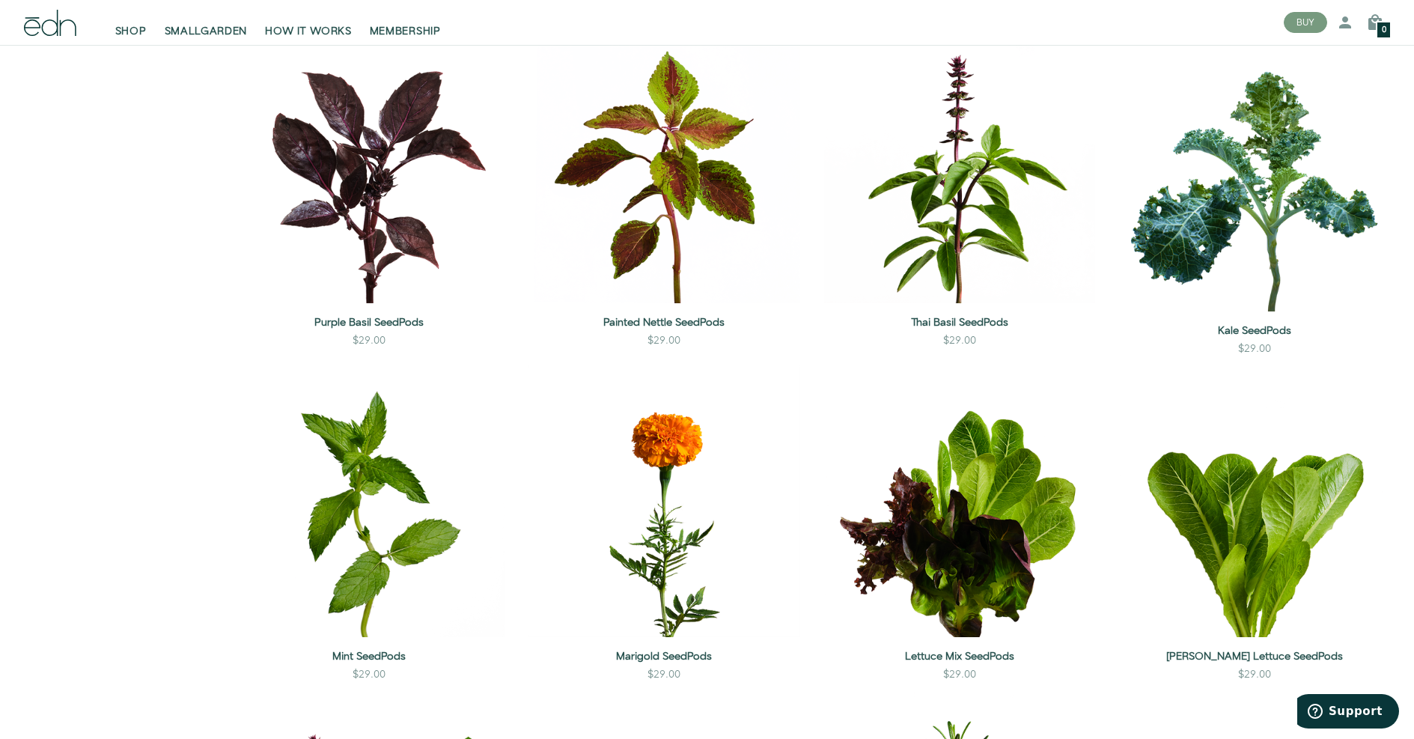
scroll to position [0, 0]
